Goal: Transaction & Acquisition: Purchase product/service

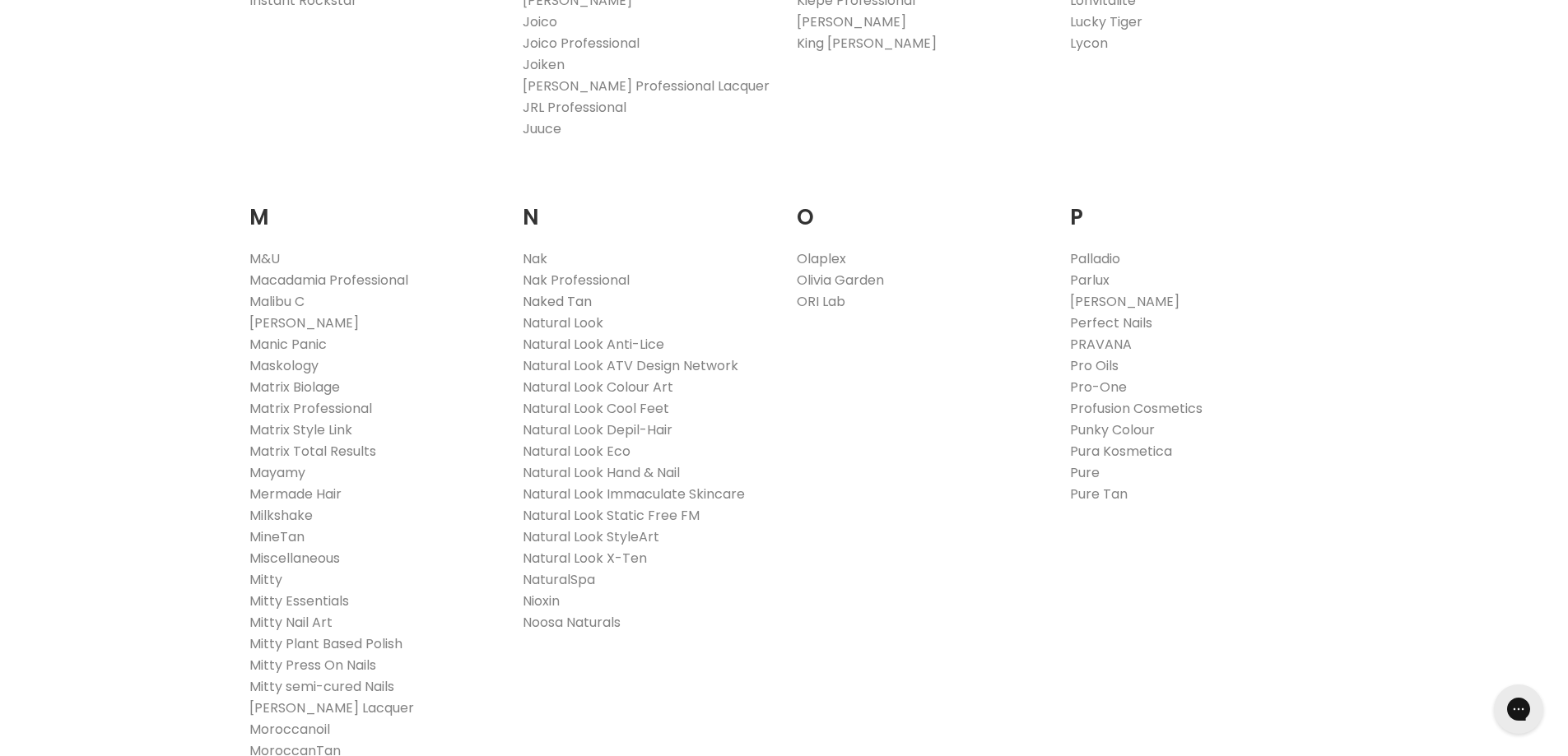
click at [574, 300] on link "Naked Tan" at bounding box center [557, 301] width 69 height 19
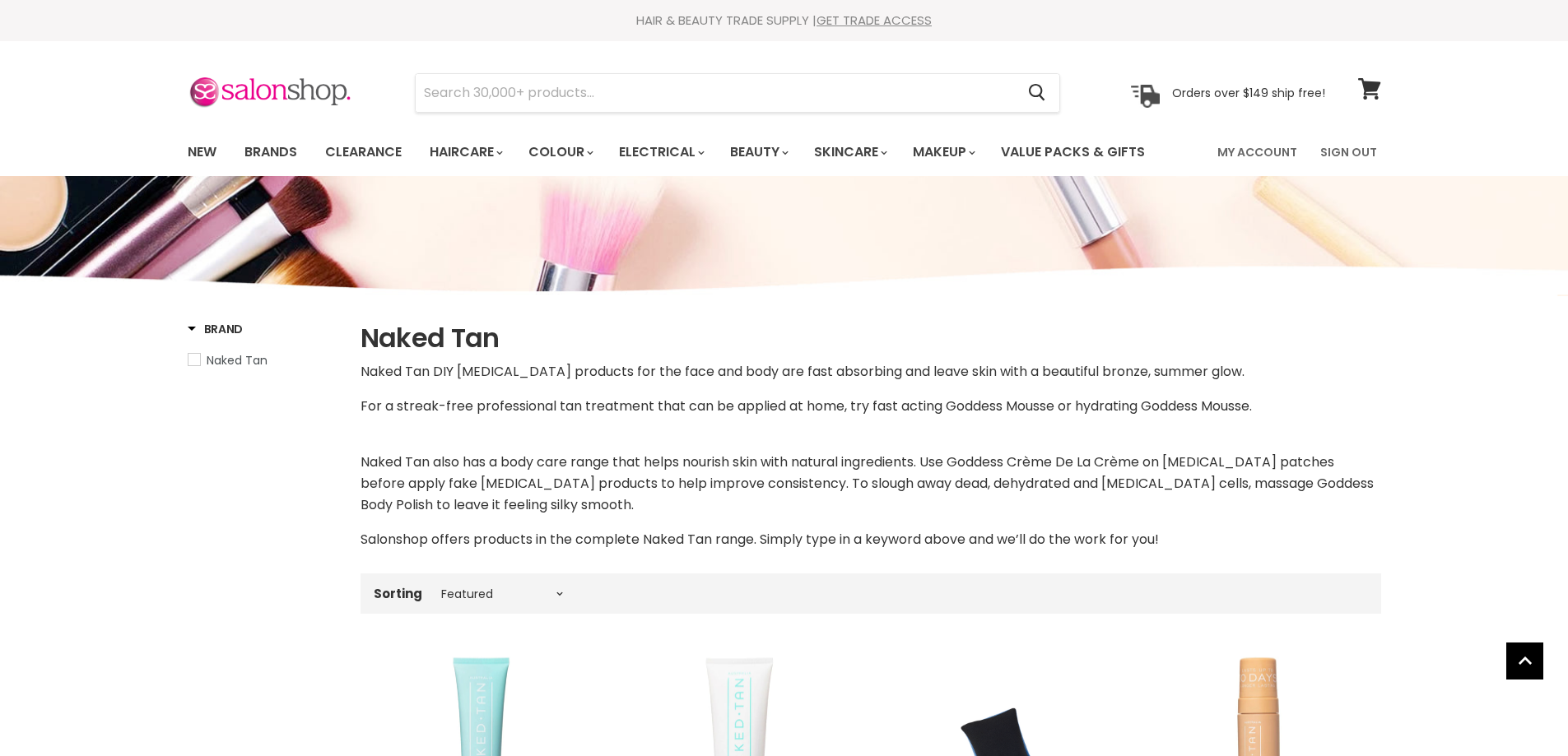
select select "manual"
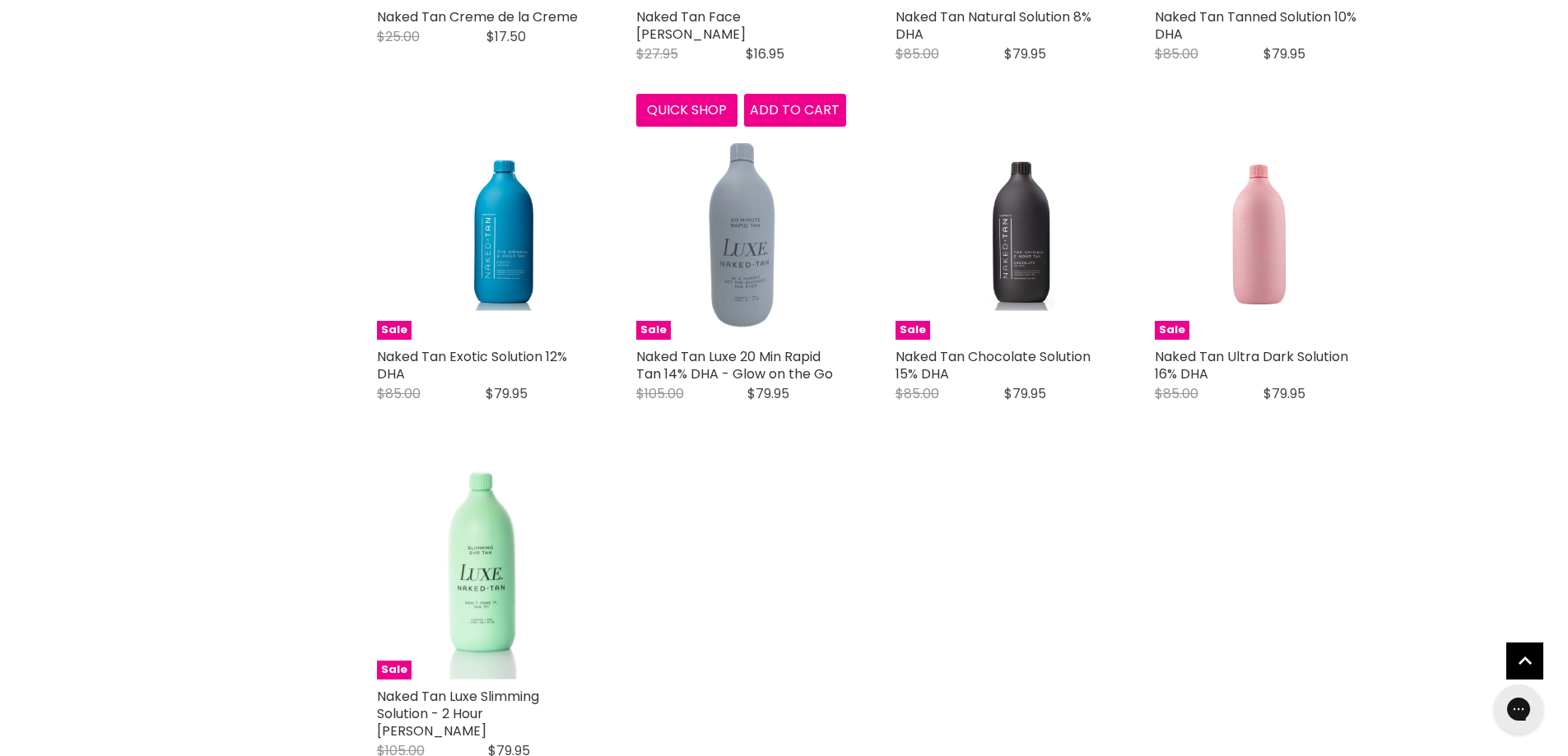
scroll to position [1564, 0]
